Goal: Browse casually: Explore the website without a specific task or goal

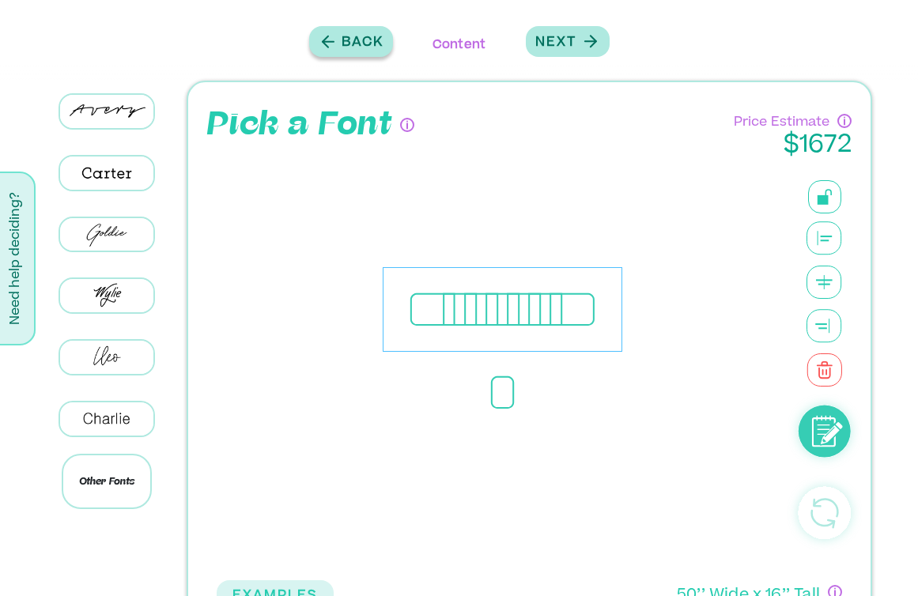
click at [334, 46] on icon "button" at bounding box center [328, 42] width 19 height 20
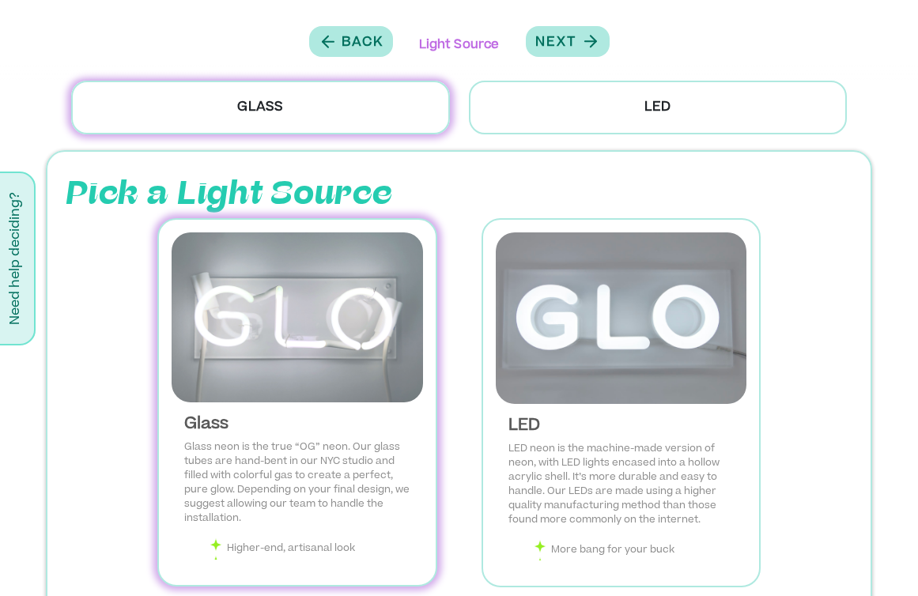
scroll to position [66, 0]
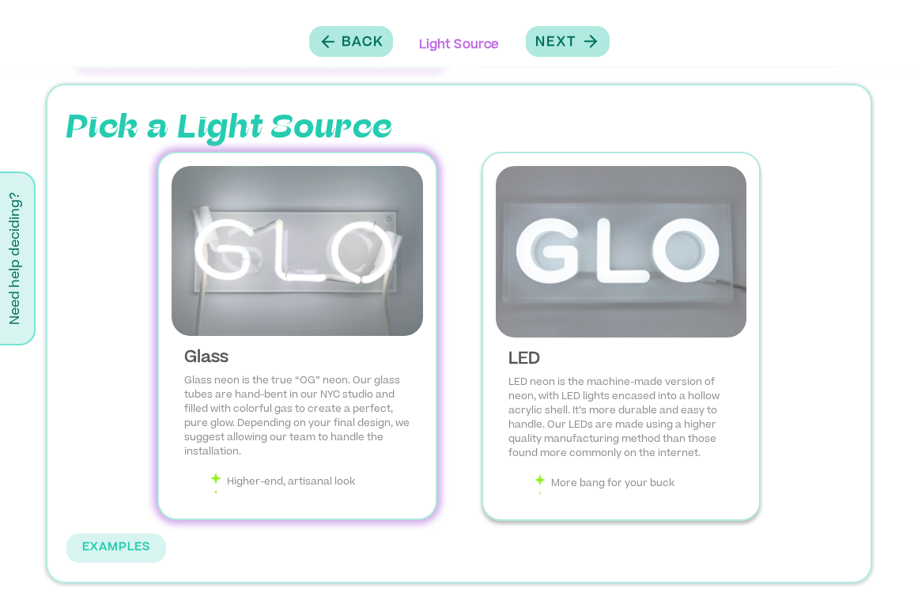
click at [556, 275] on img at bounding box center [621, 252] width 251 height 172
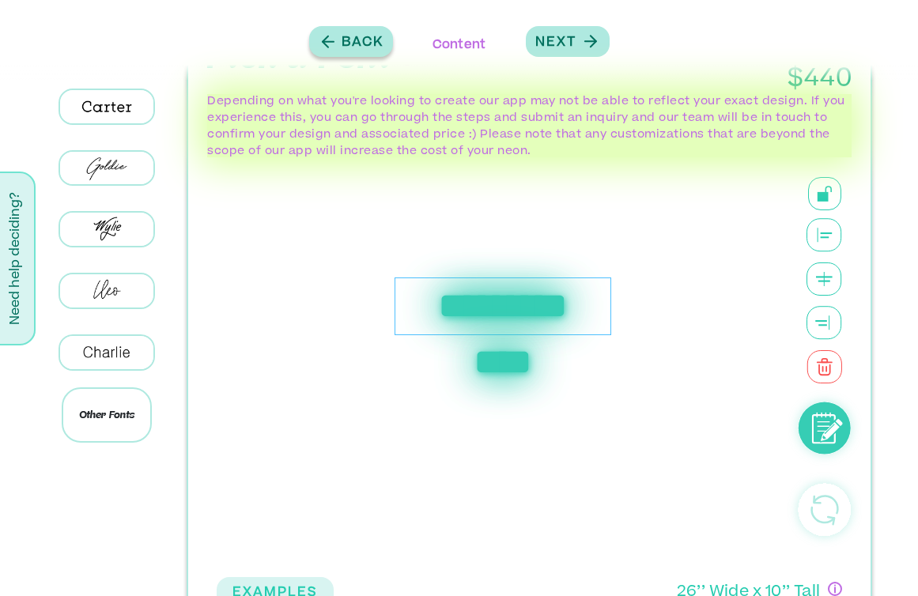
click at [374, 48] on p "Back" at bounding box center [363, 42] width 42 height 19
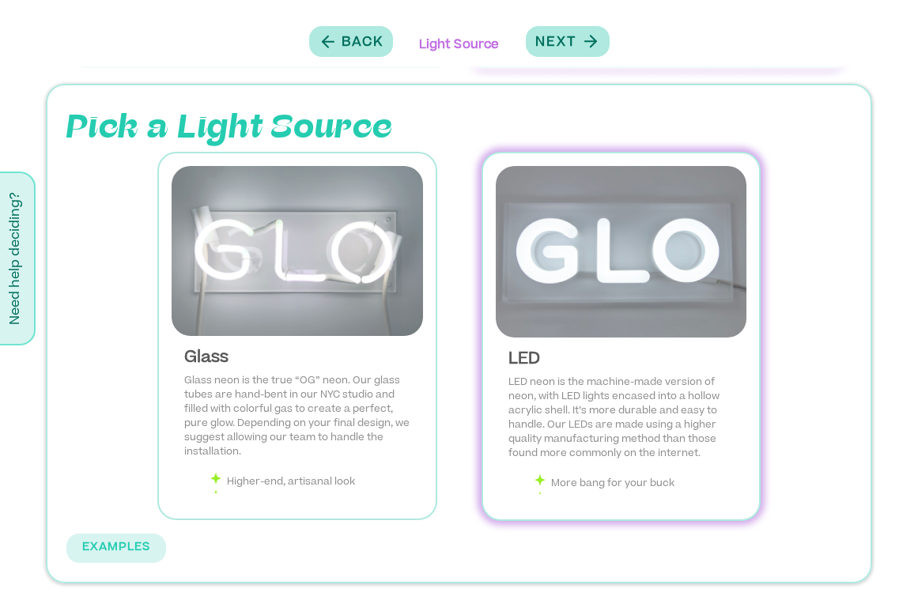
click at [572, 265] on img at bounding box center [621, 252] width 251 height 172
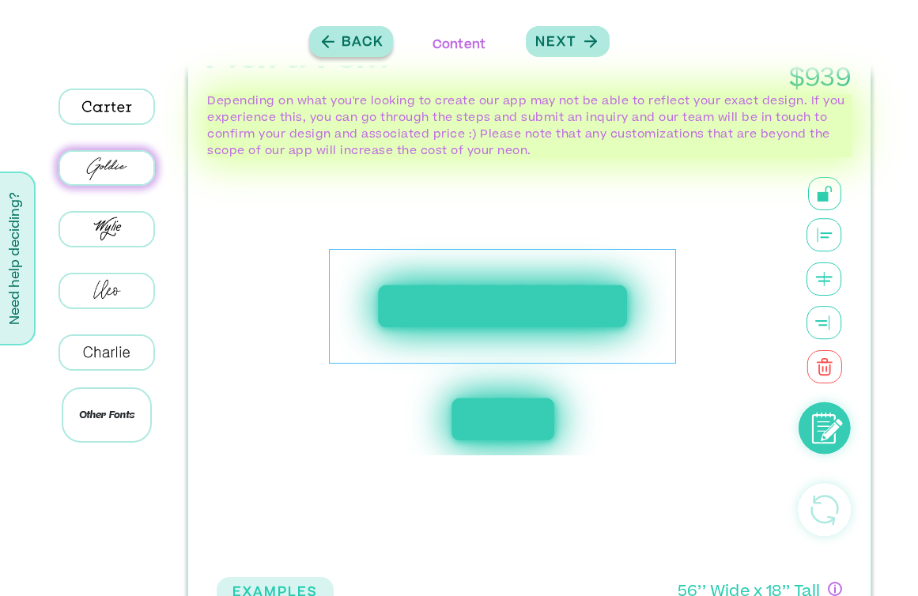
click at [312, 36] on button "Back" at bounding box center [351, 41] width 84 height 31
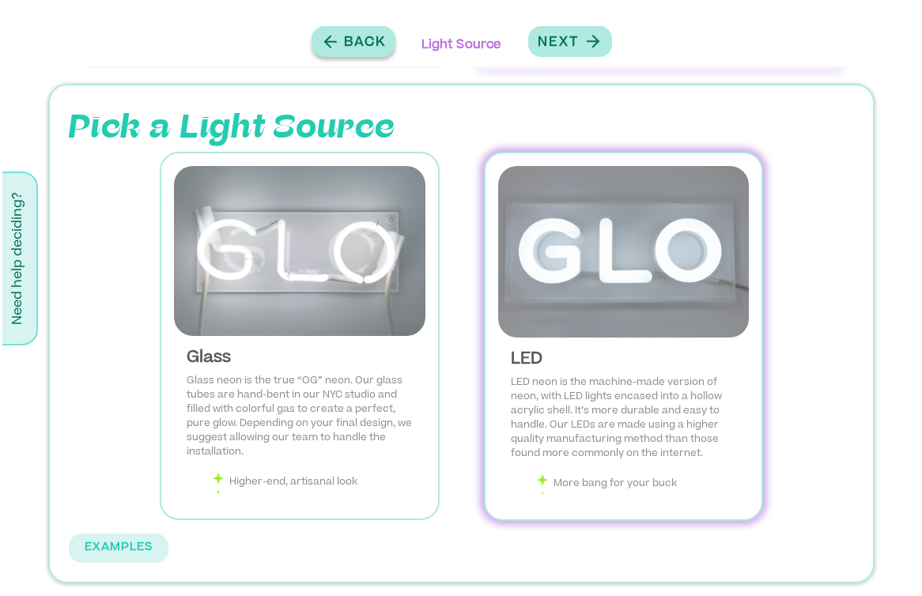
scroll to position [0, 0]
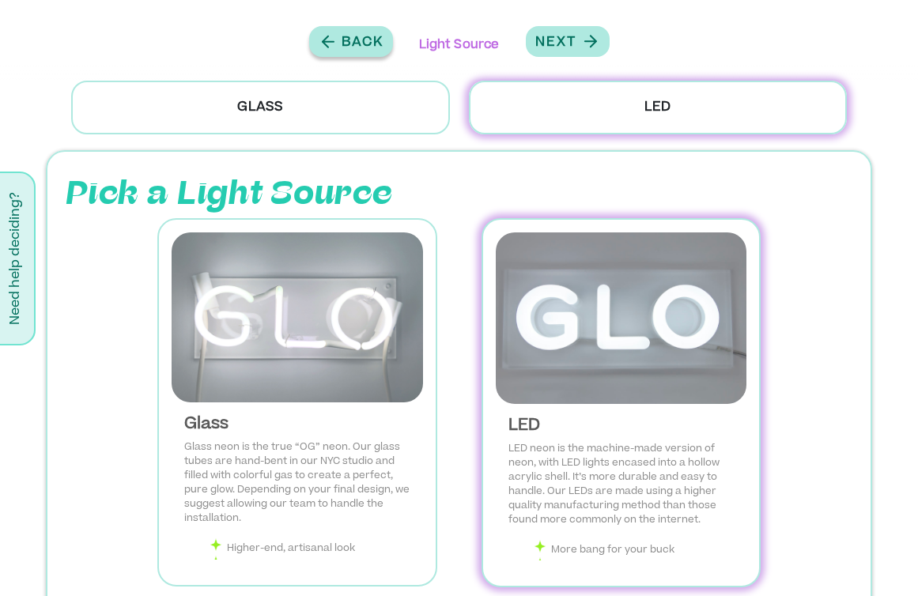
click at [377, 49] on p "Back" at bounding box center [363, 42] width 42 height 19
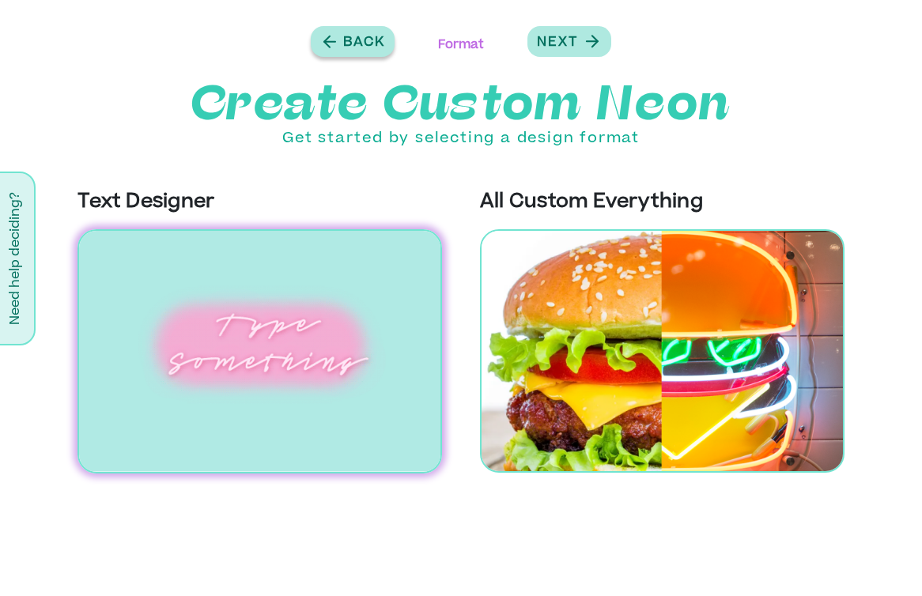
click at [377, 49] on p "Back" at bounding box center [364, 42] width 42 height 19
click at [345, 49] on p "Back" at bounding box center [364, 42] width 42 height 19
